Goal: Find specific page/section: Find specific page/section

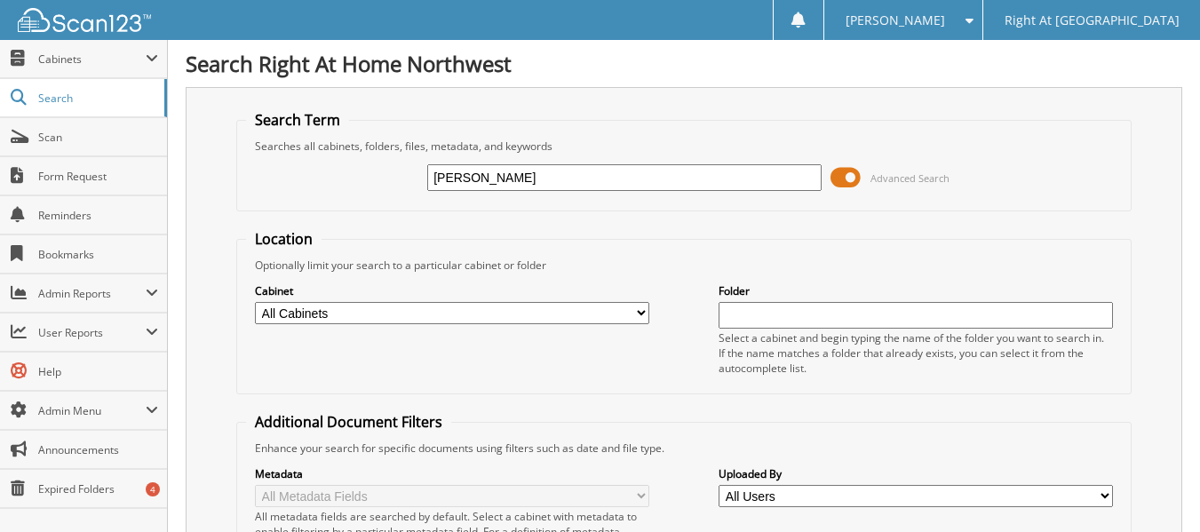
type input "[PERSON_NAME]"
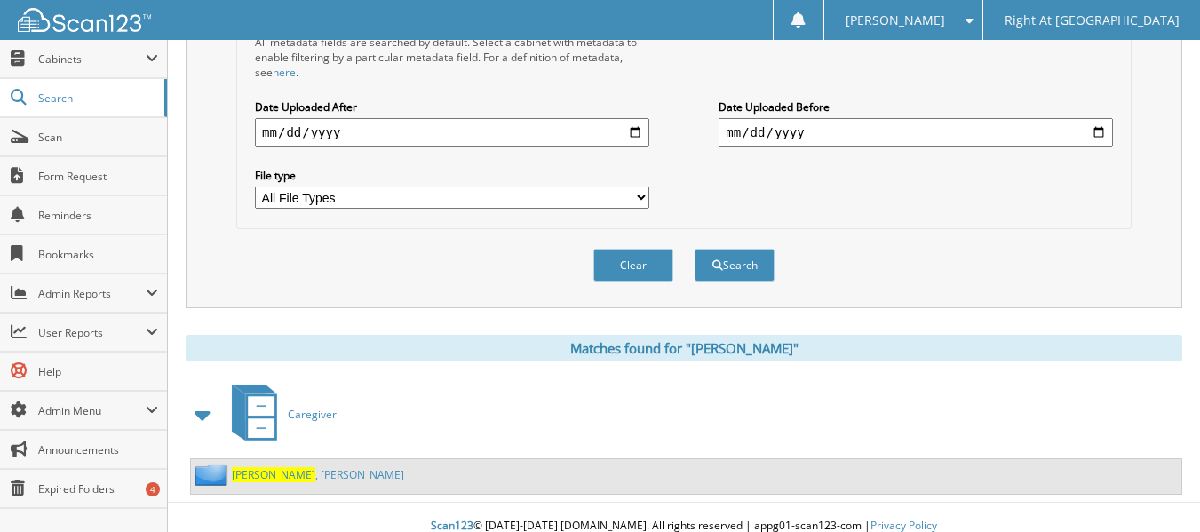
scroll to position [491, 0]
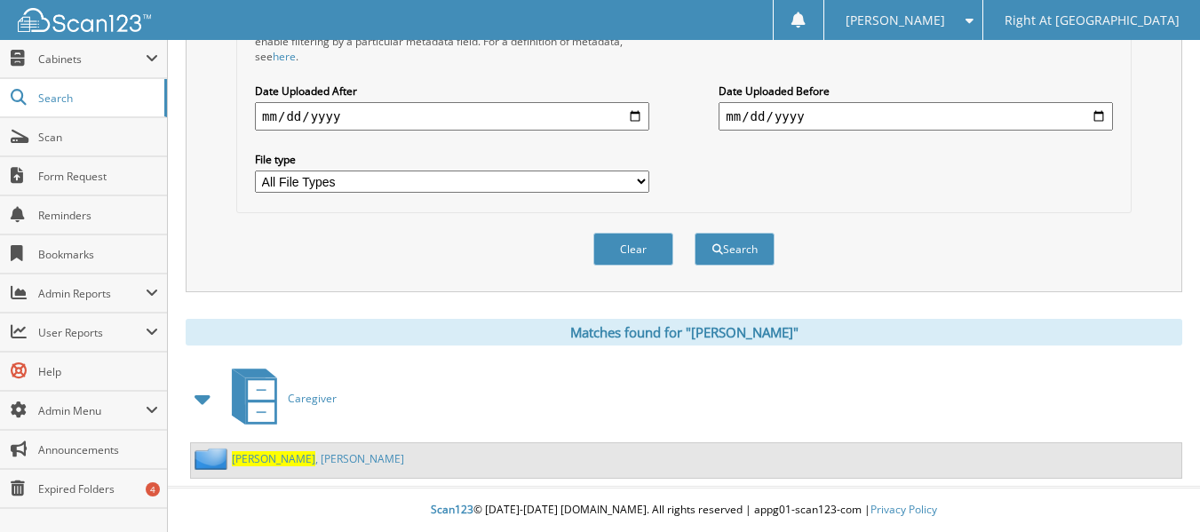
click at [280, 464] on link "Hickey , Caitlyn" at bounding box center [318, 458] width 172 height 15
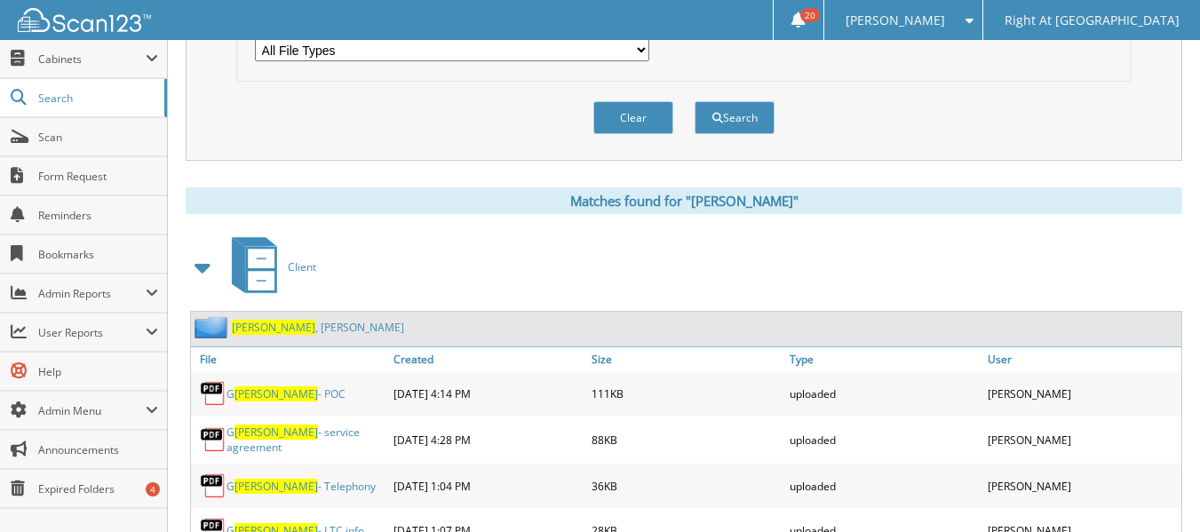
click at [260, 328] on span "[PERSON_NAME]" at bounding box center [273, 327] width 83 height 15
